Goal: Register for event/course

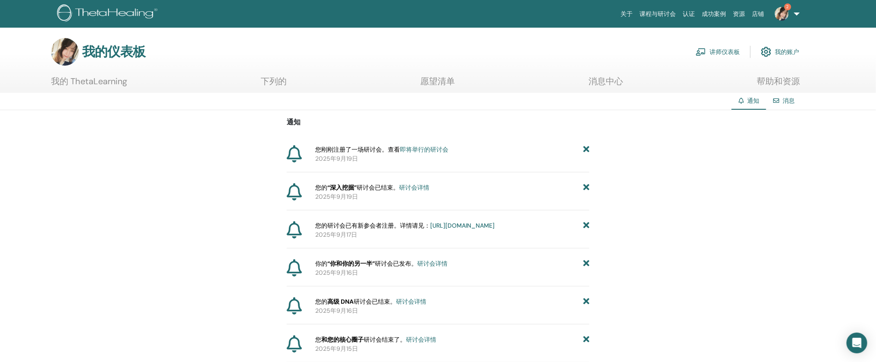
click at [440, 149] on font "即将举行的研讨会" at bounding box center [424, 150] width 48 height 8
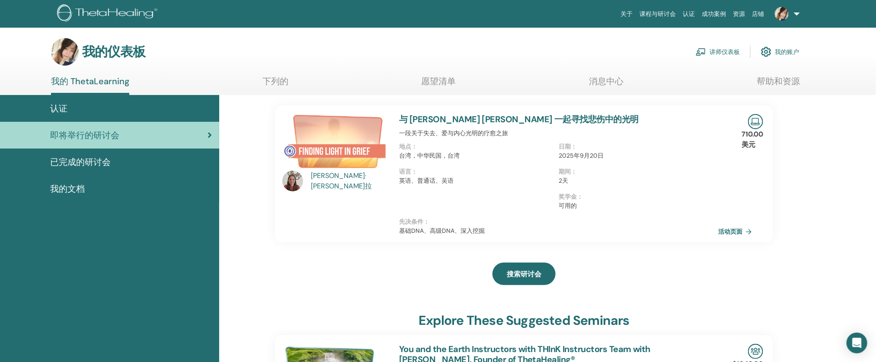
click at [330, 182] on div "[PERSON_NAME]" at bounding box center [351, 181] width 80 height 21
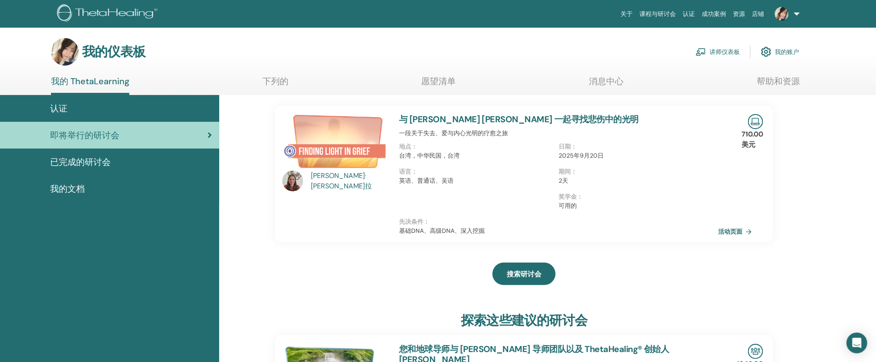
click at [339, 177] on font "[PERSON_NAME]·" at bounding box center [338, 175] width 55 height 9
click at [306, 185] on div at bounding box center [295, 181] width 27 height 21
click at [308, 187] on div at bounding box center [295, 181] width 27 height 21
click at [316, 187] on font "瓦尔达蒂·阿亚拉" at bounding box center [341, 186] width 61 height 9
click at [299, 184] on img at bounding box center [292, 181] width 21 height 21
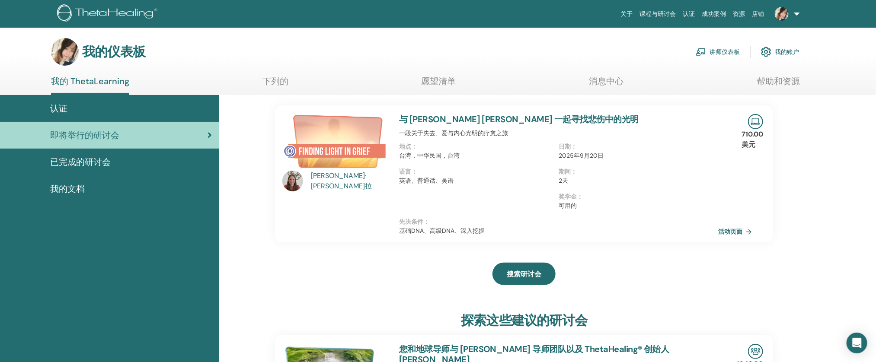
drag, startPoint x: 299, startPoint y: 184, endPoint x: 434, endPoint y: 182, distance: 135.3
click at [298, 184] on img at bounding box center [292, 181] width 21 height 21
click at [728, 232] on font "活动页面" at bounding box center [731, 232] width 24 height 8
